Goal: Navigation & Orientation: Find specific page/section

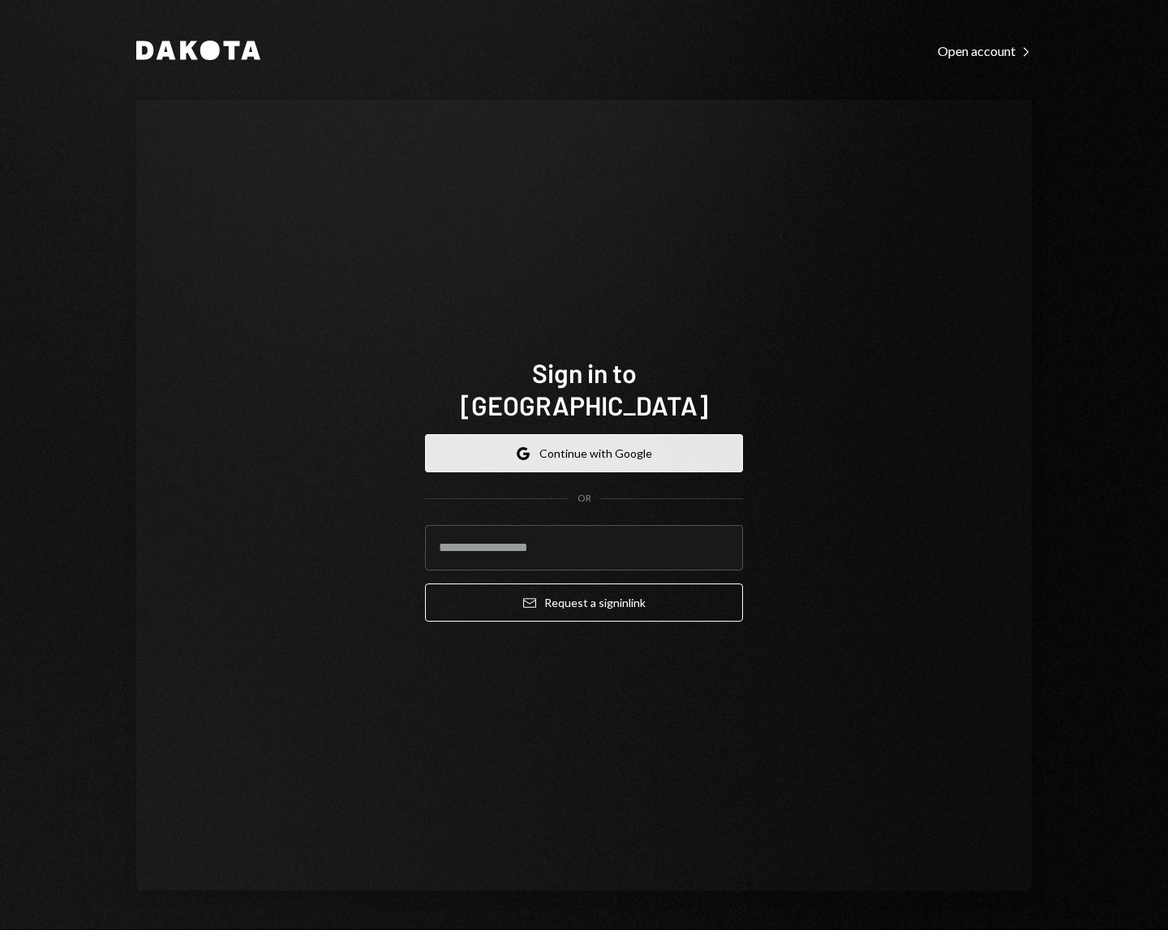
click at [595, 434] on button "Google Continue with Google" at bounding box center [584, 453] width 318 height 38
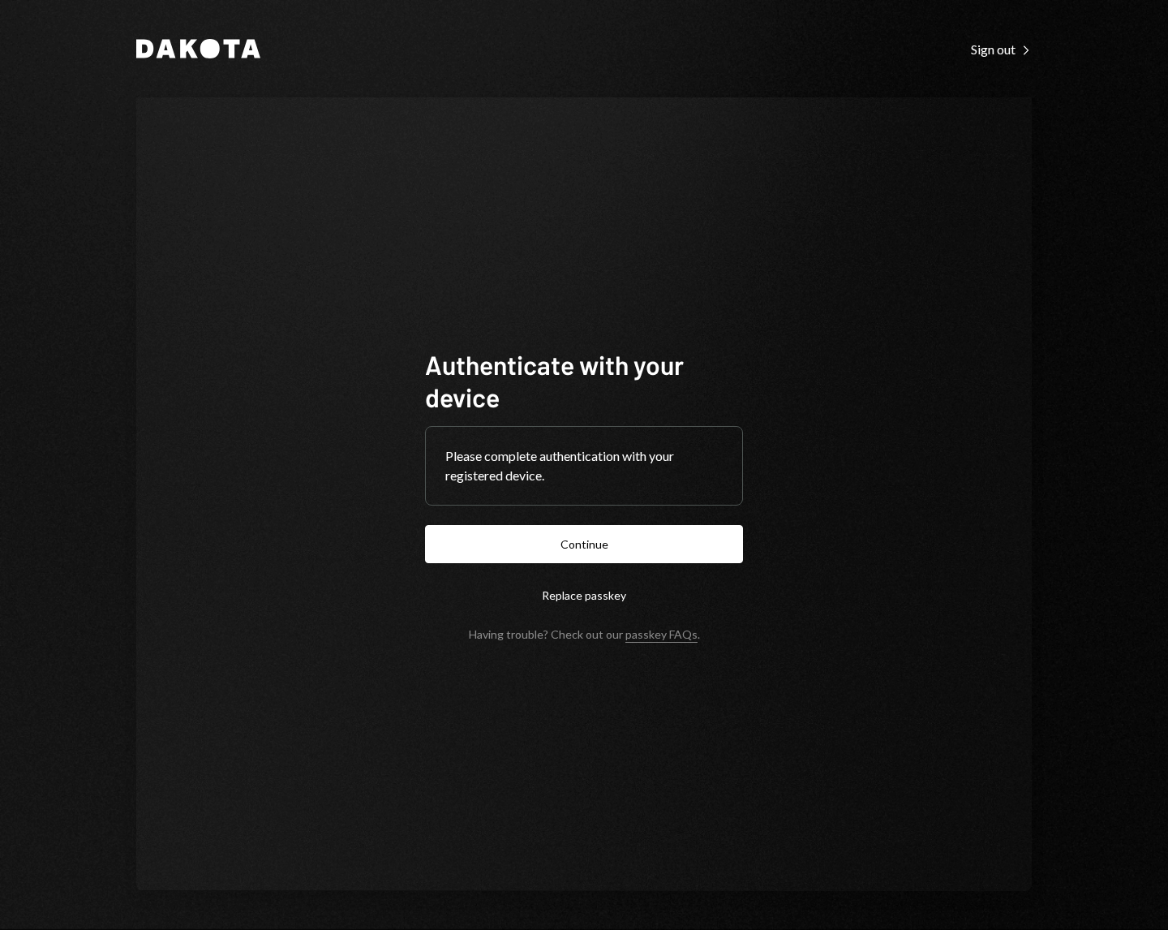
click at [425, 525] on button "Continue" at bounding box center [584, 544] width 318 height 38
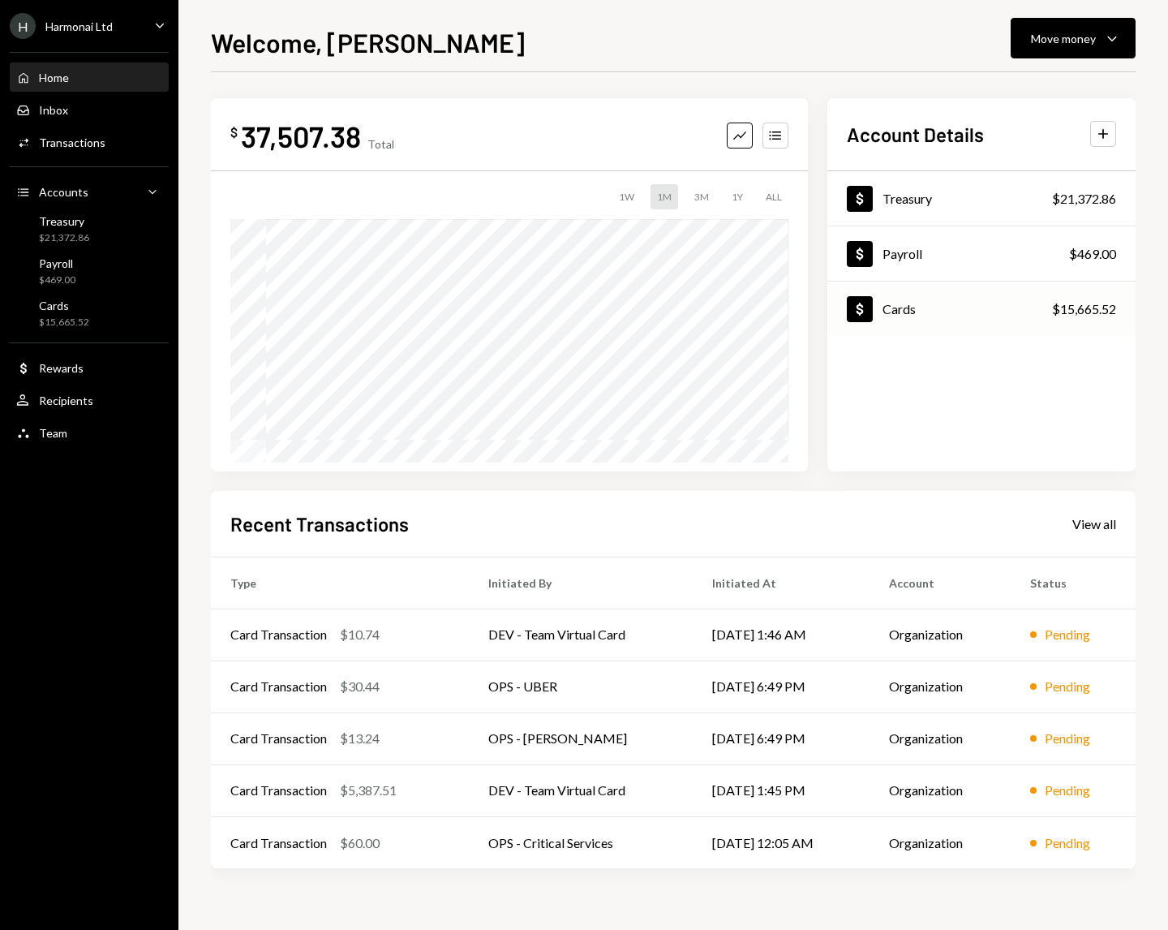
click at [908, 316] on div "Cards" at bounding box center [899, 308] width 33 height 15
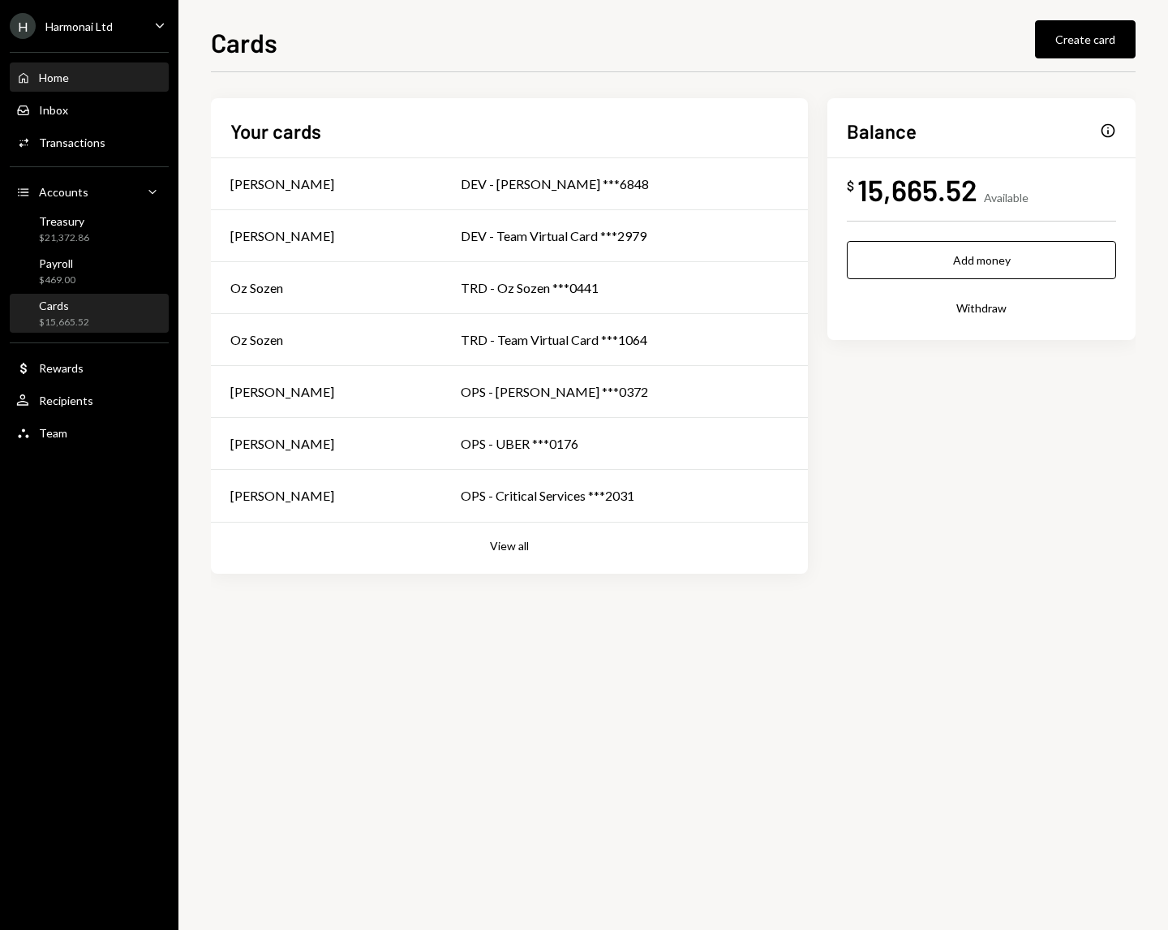
click at [63, 78] on div "Home" at bounding box center [54, 78] width 30 height 14
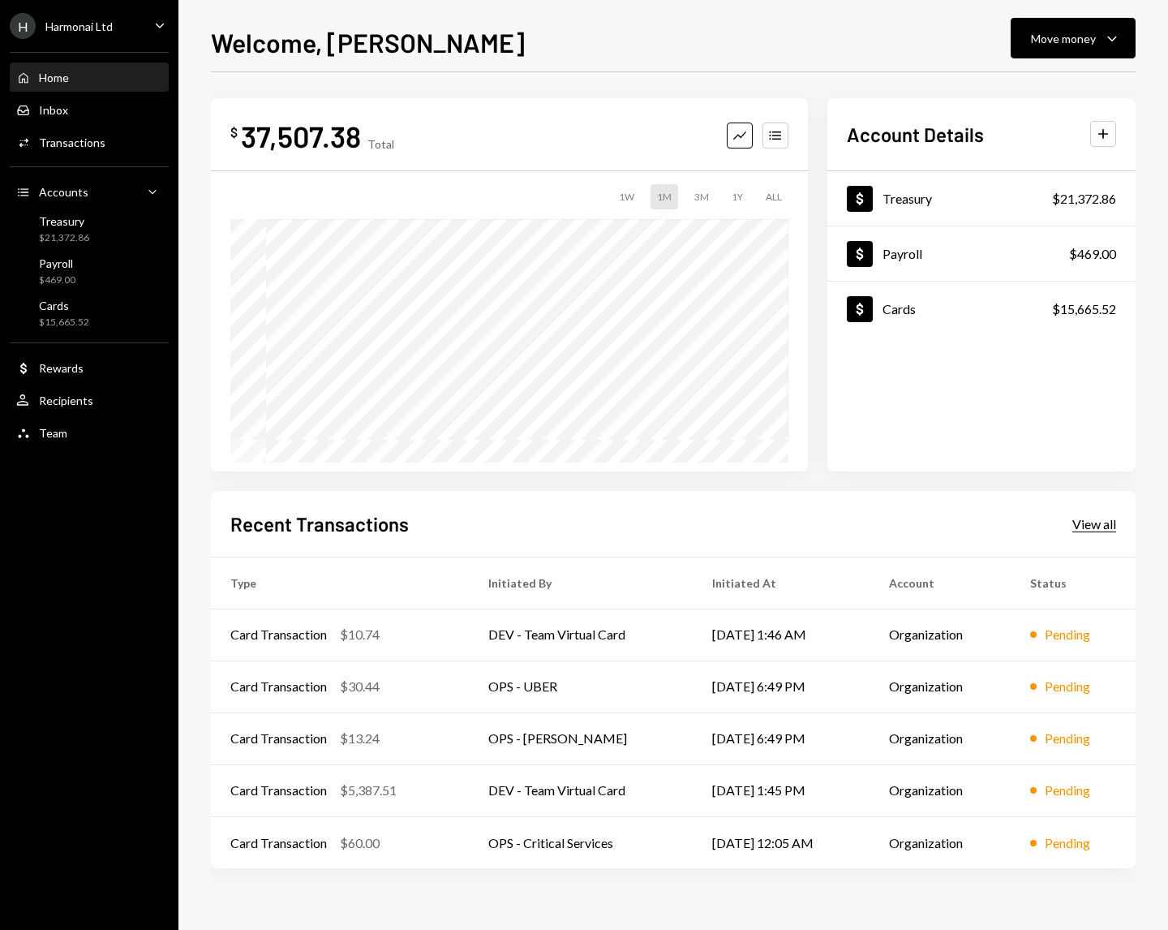
click at [1082, 528] on div "View all" at bounding box center [1095, 524] width 44 height 16
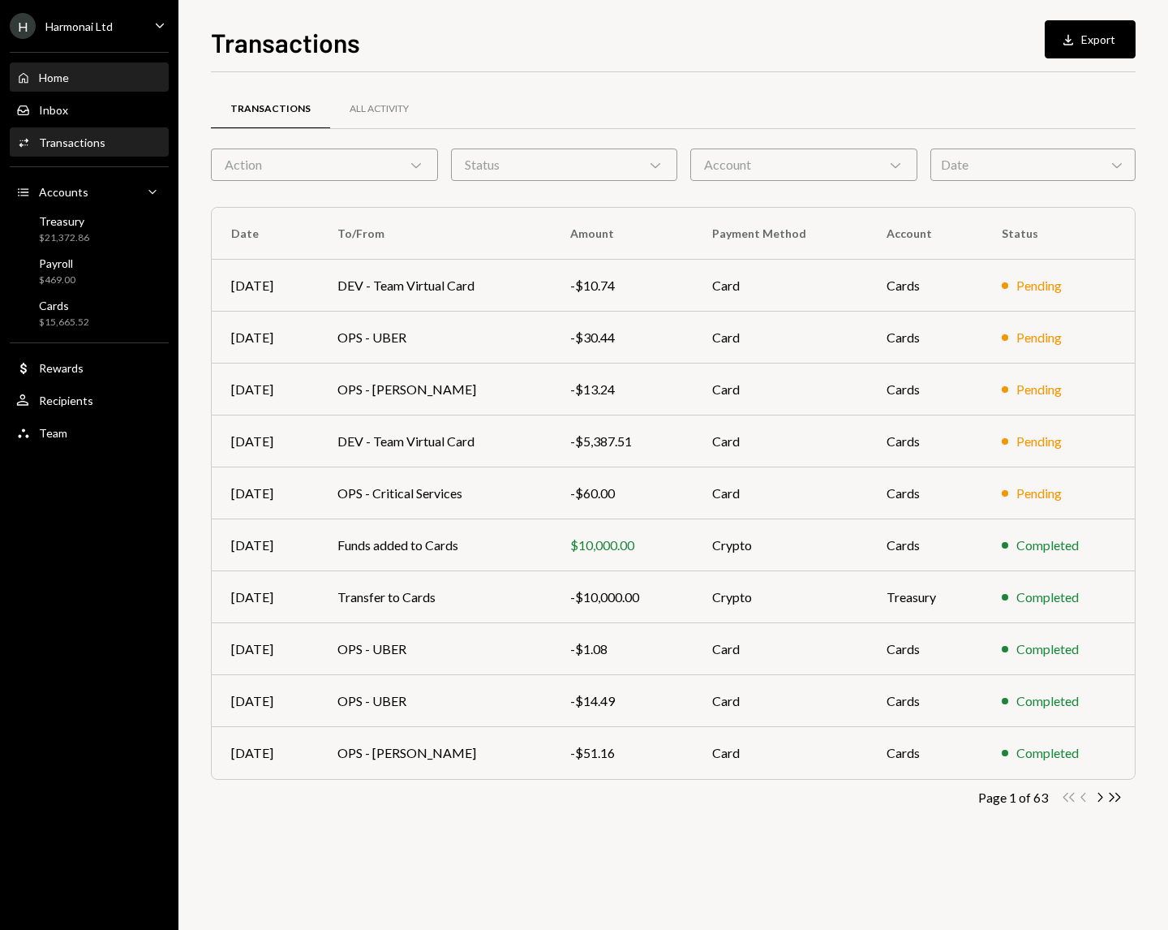
click at [55, 71] on div "Home" at bounding box center [54, 78] width 30 height 14
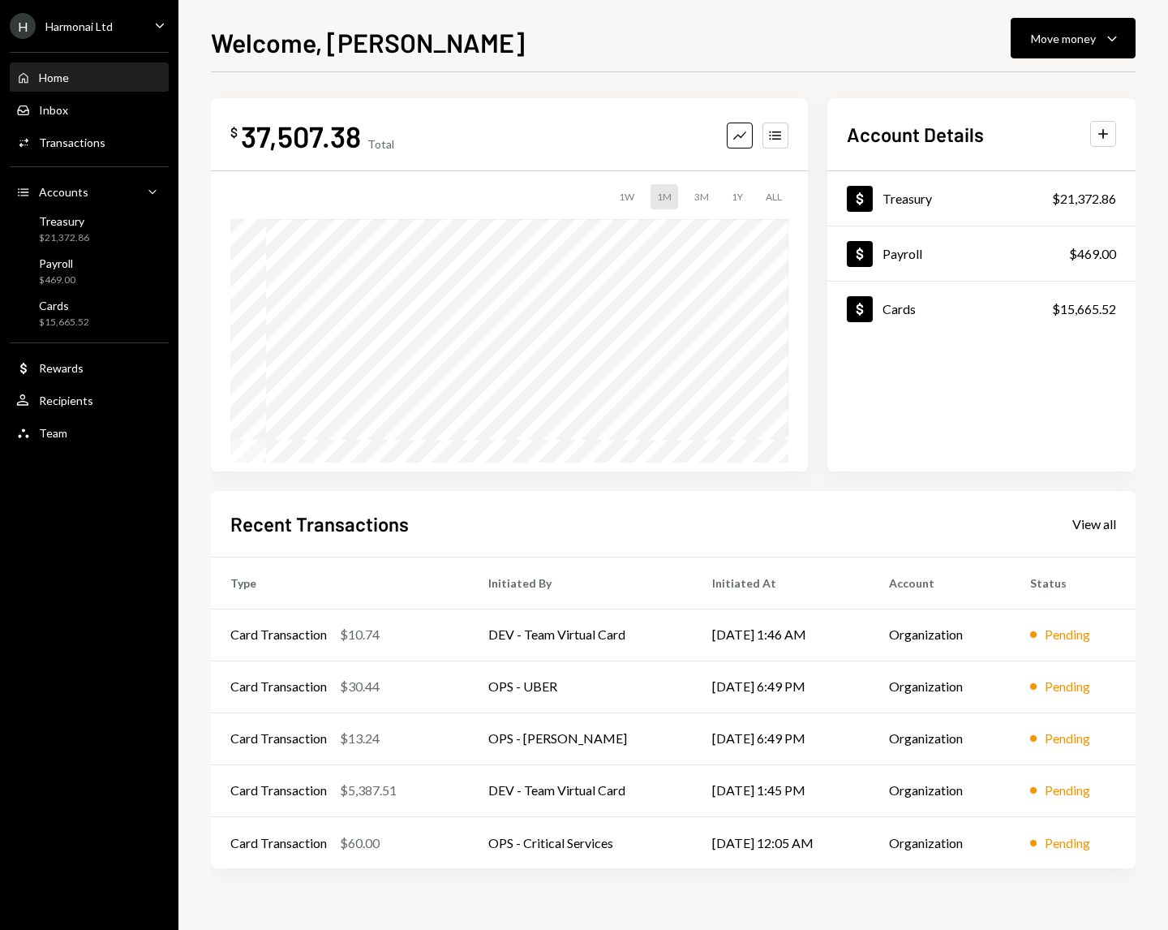
click at [54, 75] on div "Home" at bounding box center [54, 78] width 30 height 14
click at [131, 28] on div "H Harmonai Ltd Caret Down" at bounding box center [89, 26] width 178 height 26
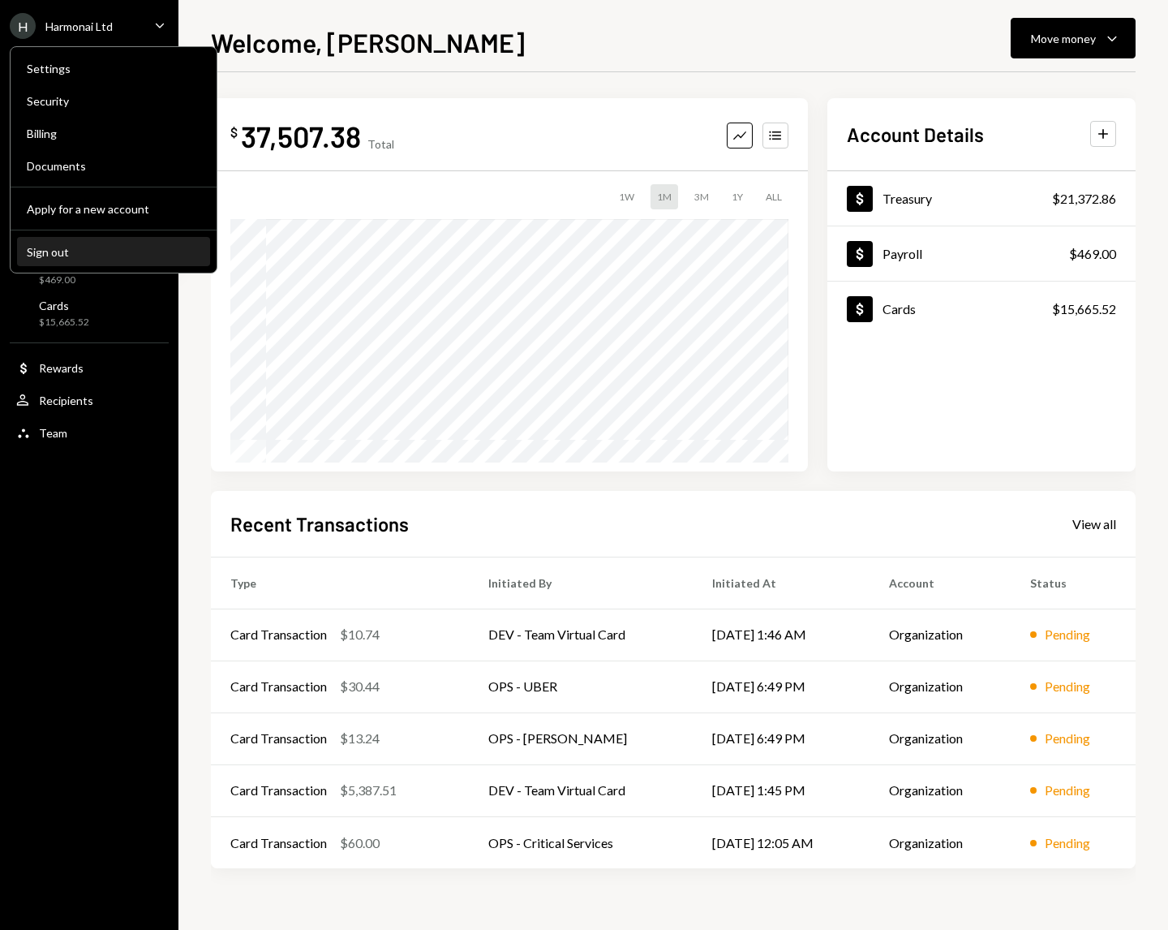
click at [98, 250] on div "Sign out" at bounding box center [114, 252] width 174 height 14
